Goal: Task Accomplishment & Management: Use online tool/utility

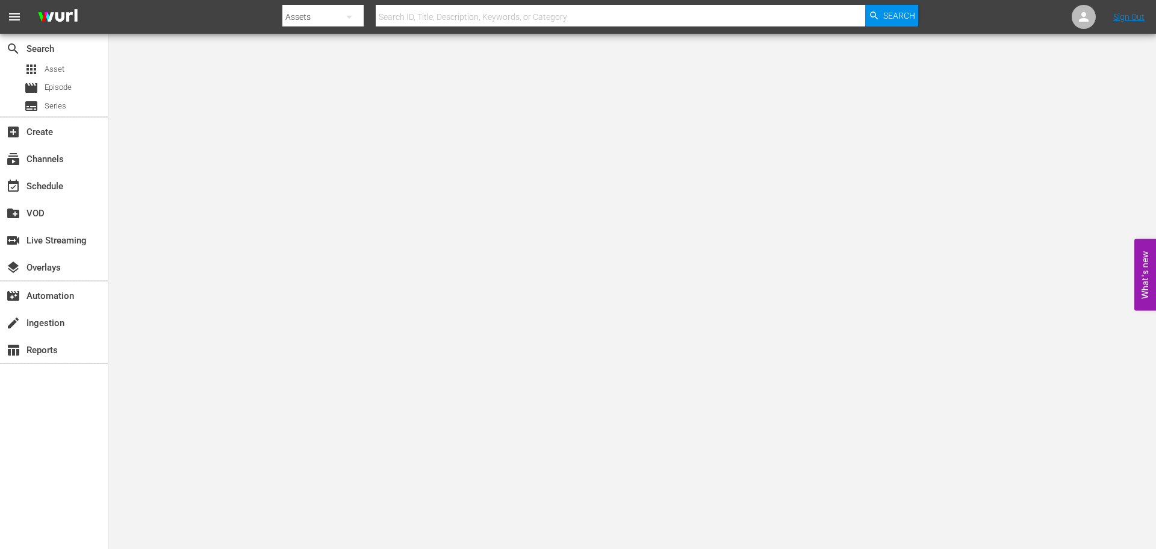
click at [438, 13] on input "text" at bounding box center [621, 16] width 490 height 29
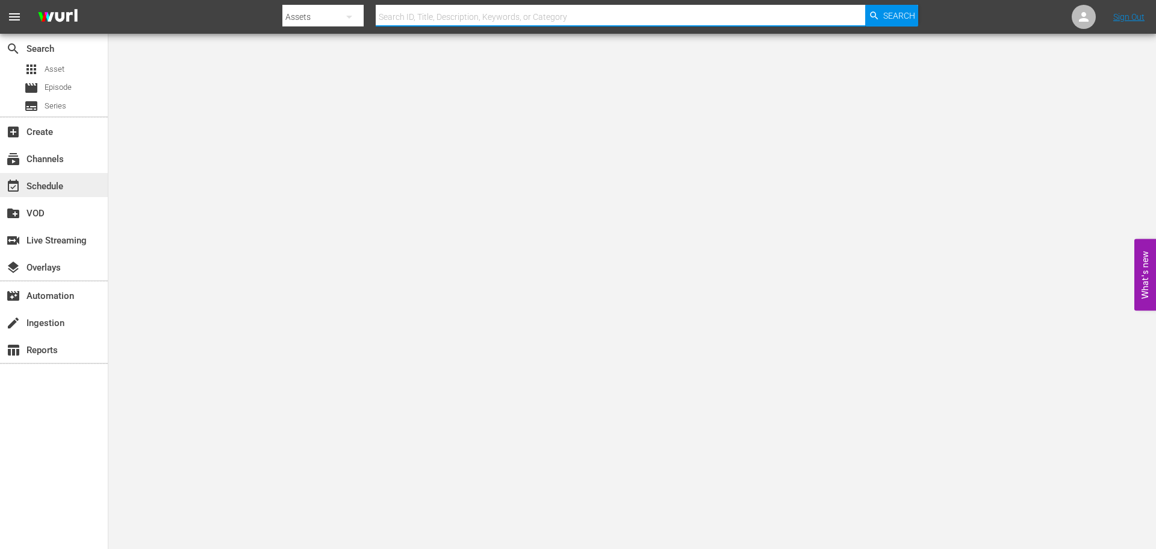
click at [61, 185] on div "event_available Schedule" at bounding box center [33, 184] width 67 height 11
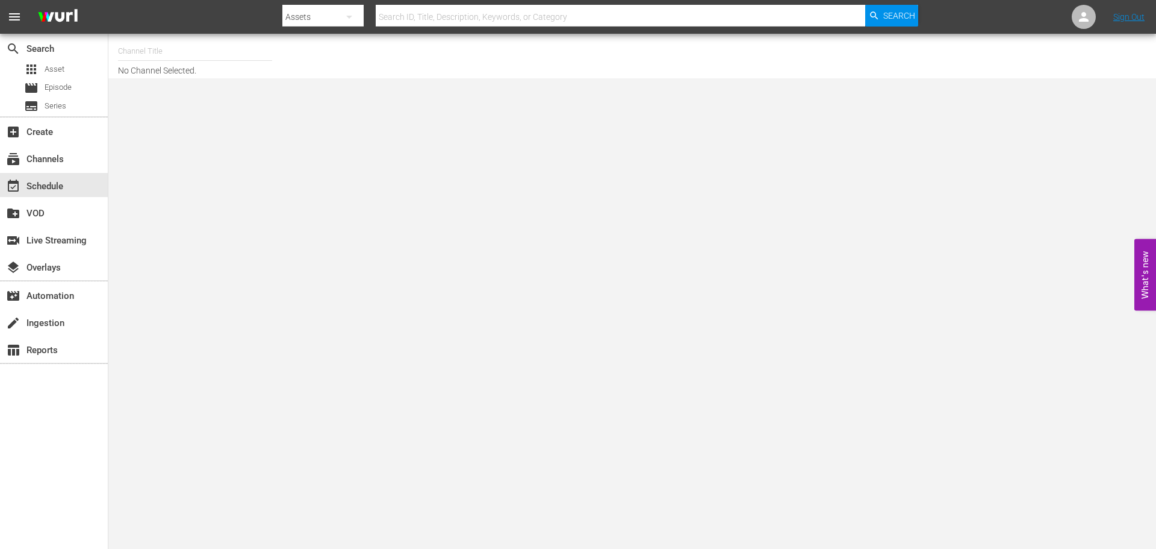
click at [155, 45] on input "text" at bounding box center [195, 51] width 154 height 29
click at [173, 58] on input "acorn" at bounding box center [195, 51] width 154 height 29
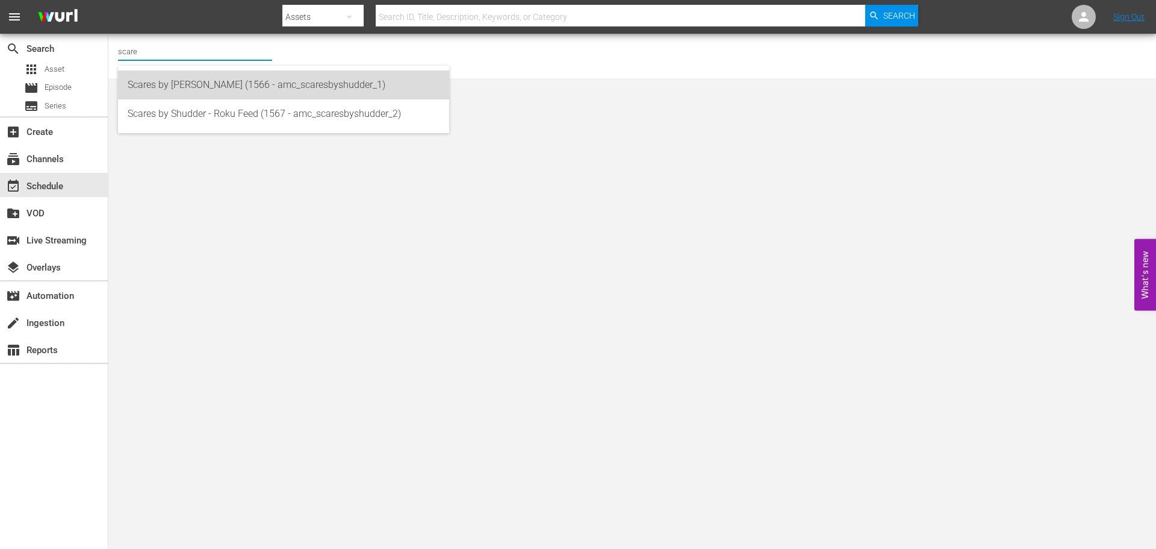
click at [180, 72] on div "Scares by [PERSON_NAME] (1566 - amc_scaresbyshudder_1)" at bounding box center [284, 84] width 312 height 29
type input "Scares by [PERSON_NAME] (1566 - amc_scaresbyshudder_1)"
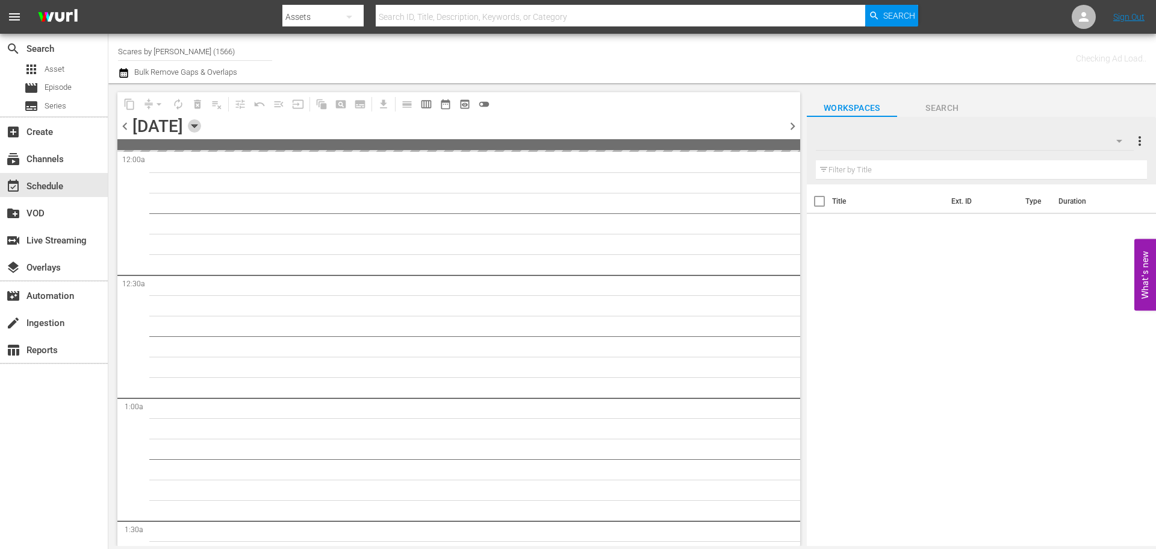
click at [201, 123] on icon "button" at bounding box center [194, 125] width 13 height 13
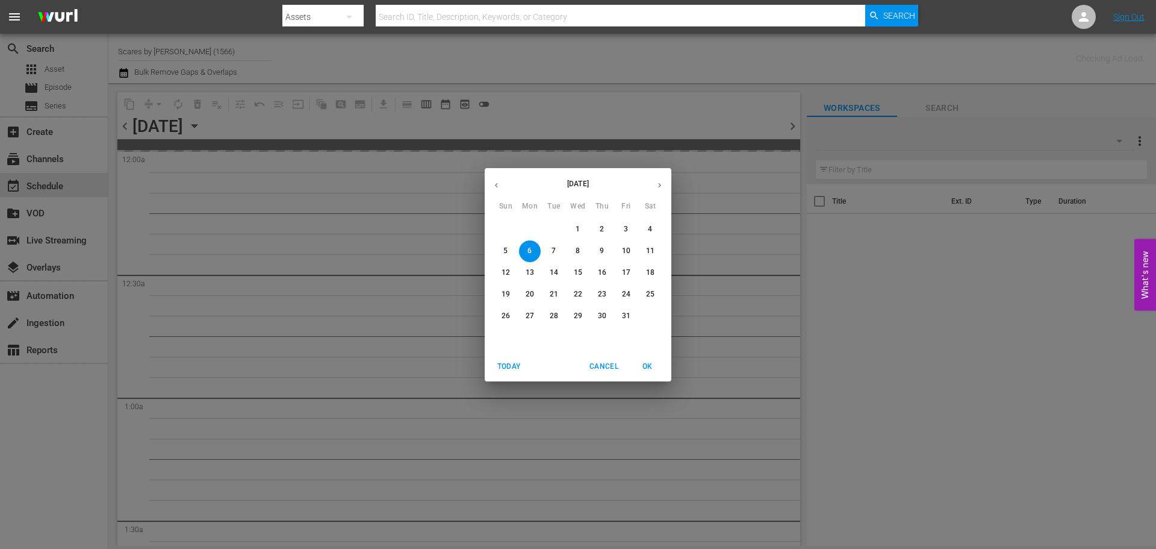
click at [659, 179] on button "button" at bounding box center [659, 184] width 23 height 23
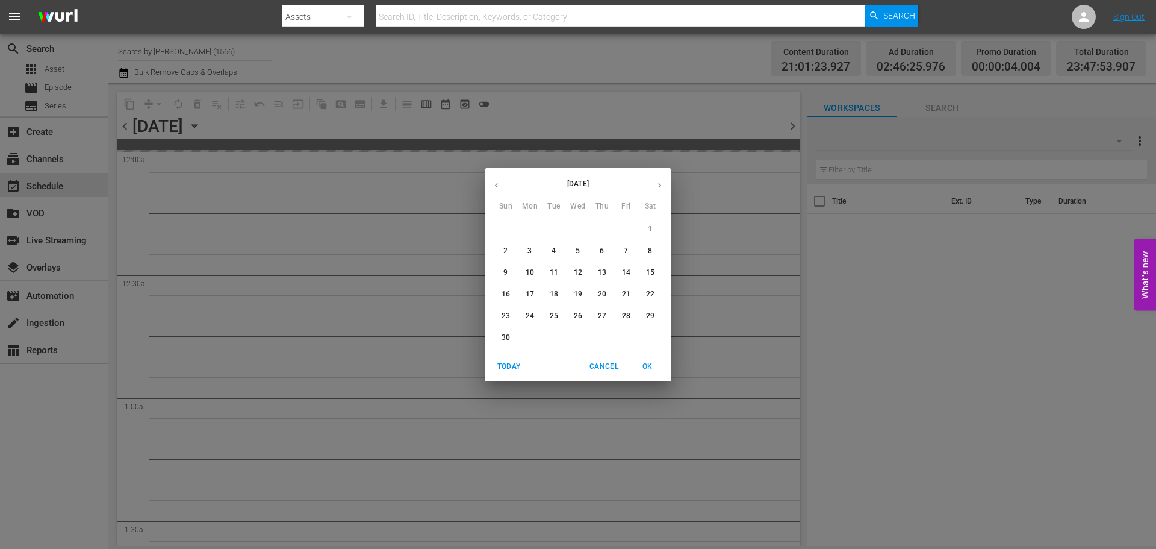
click at [654, 224] on span "1" at bounding box center [650, 229] width 22 height 10
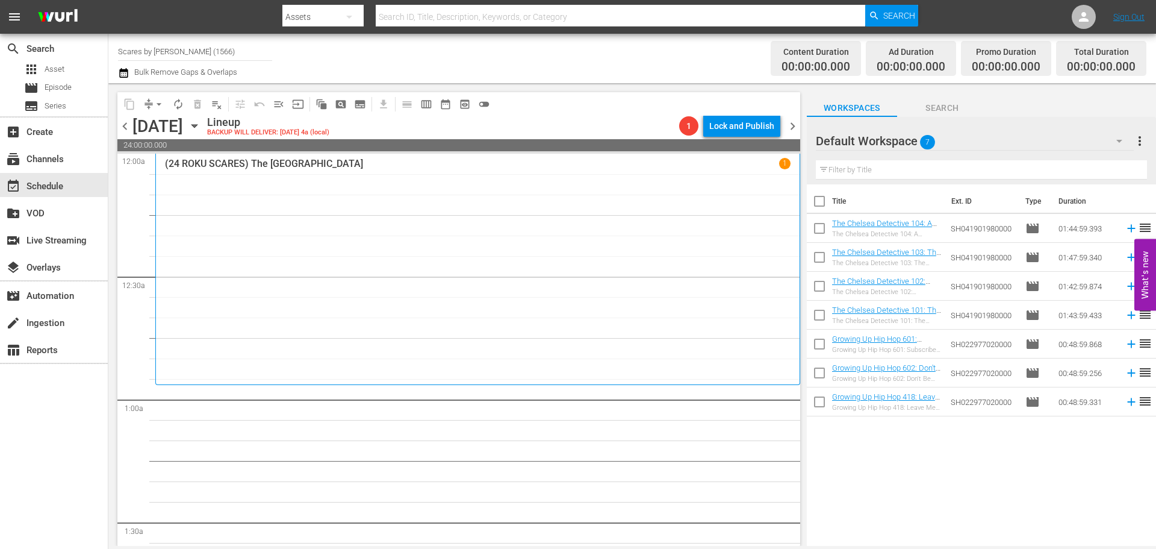
click at [121, 120] on span "chevron_left" at bounding box center [124, 126] width 15 height 15
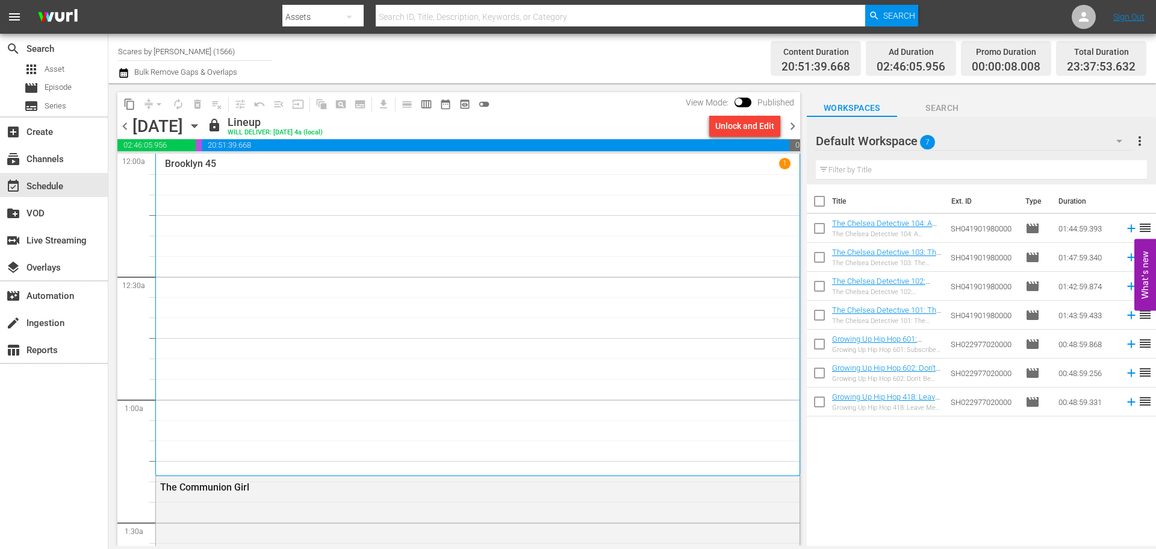
click at [249, 56] on input "Scares by [PERSON_NAME] (1566)" at bounding box center [195, 51] width 154 height 29
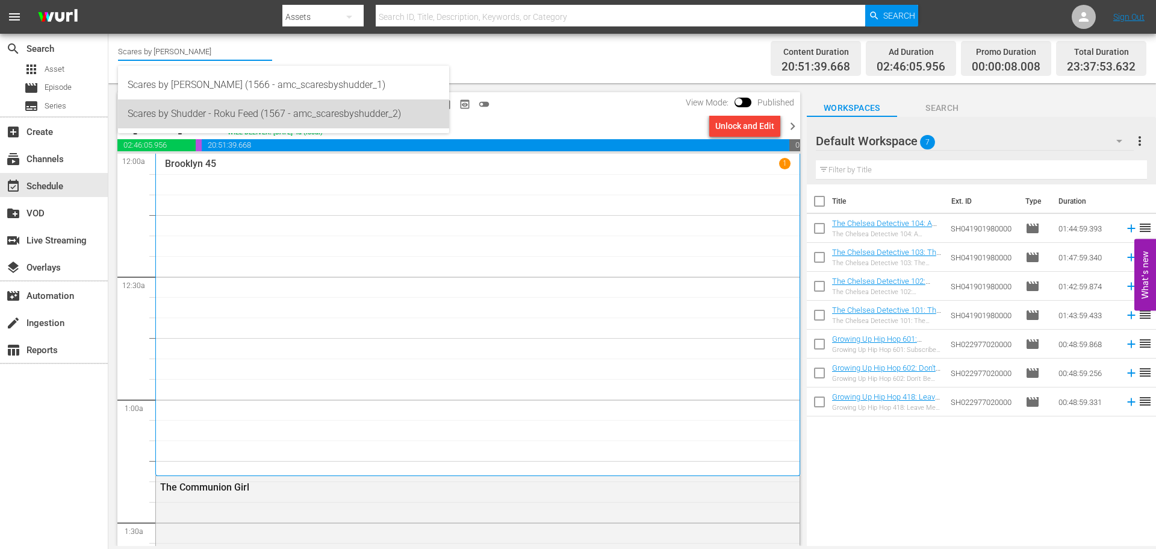
click at [251, 113] on div "Scares by Shudder - Roku Feed (1567 - amc_scaresbyshudder_2)" at bounding box center [284, 113] width 312 height 29
type input "Scares by Shudder - Roku Feed (1567 - amc_scaresbyshudder_2)"
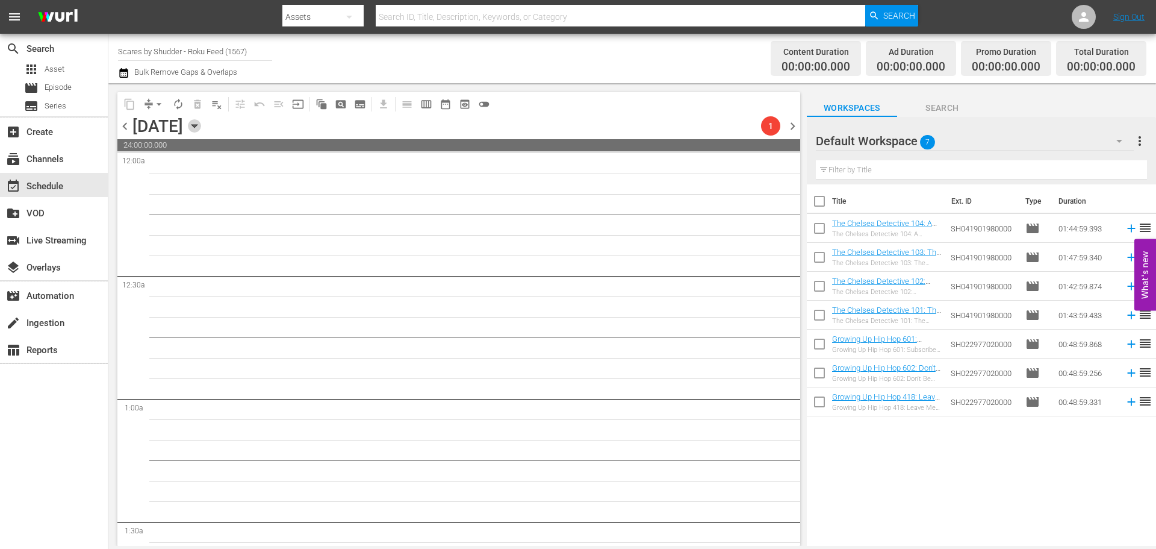
click at [201, 119] on icon "button" at bounding box center [194, 125] width 13 height 13
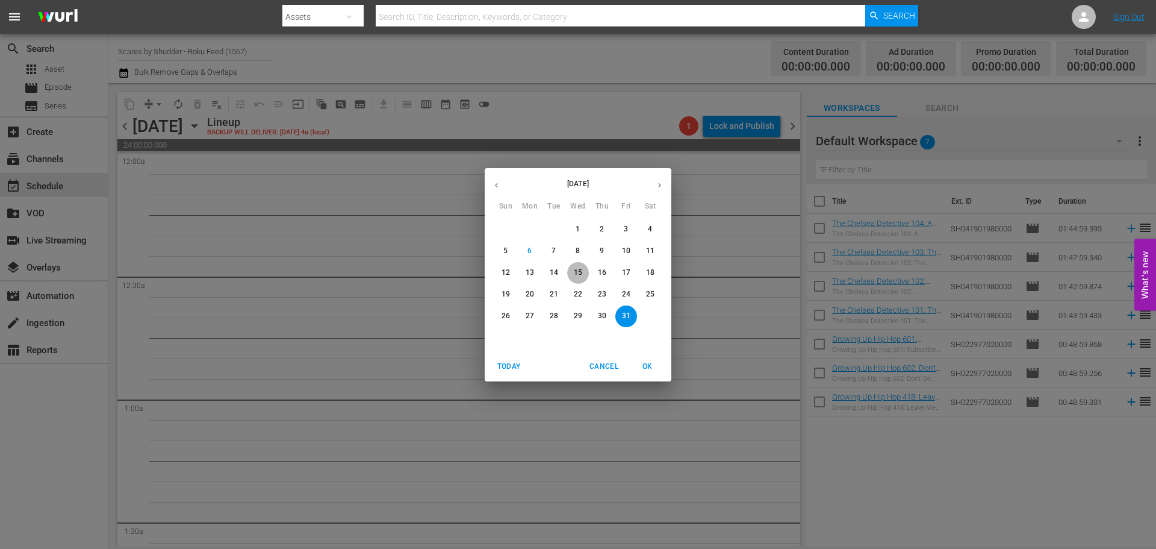
click at [577, 275] on p "15" at bounding box center [578, 272] width 8 height 10
